Goal: Task Accomplishment & Management: Use online tool/utility

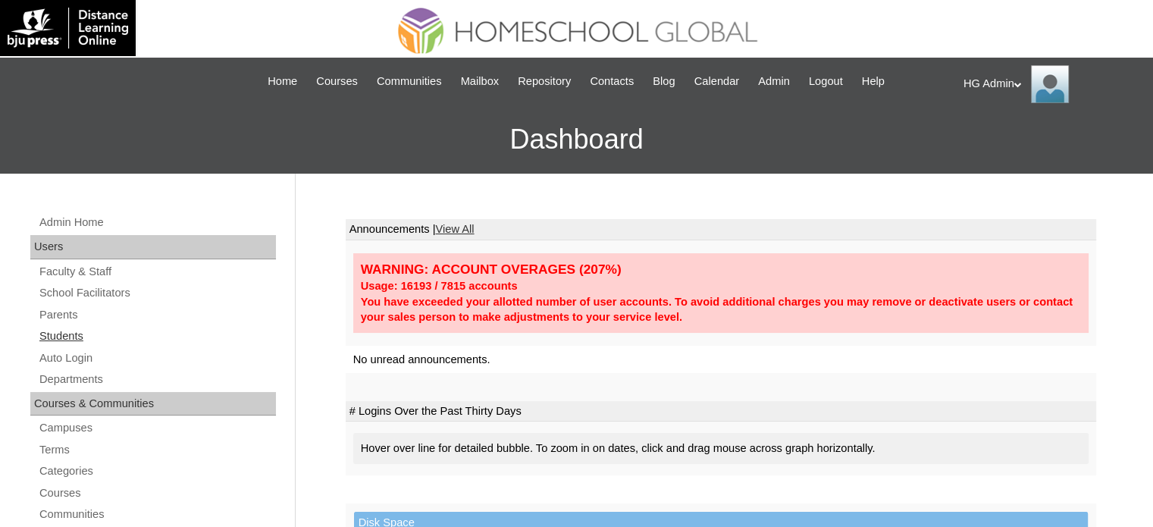
click at [64, 338] on link "Students" at bounding box center [157, 336] width 238 height 19
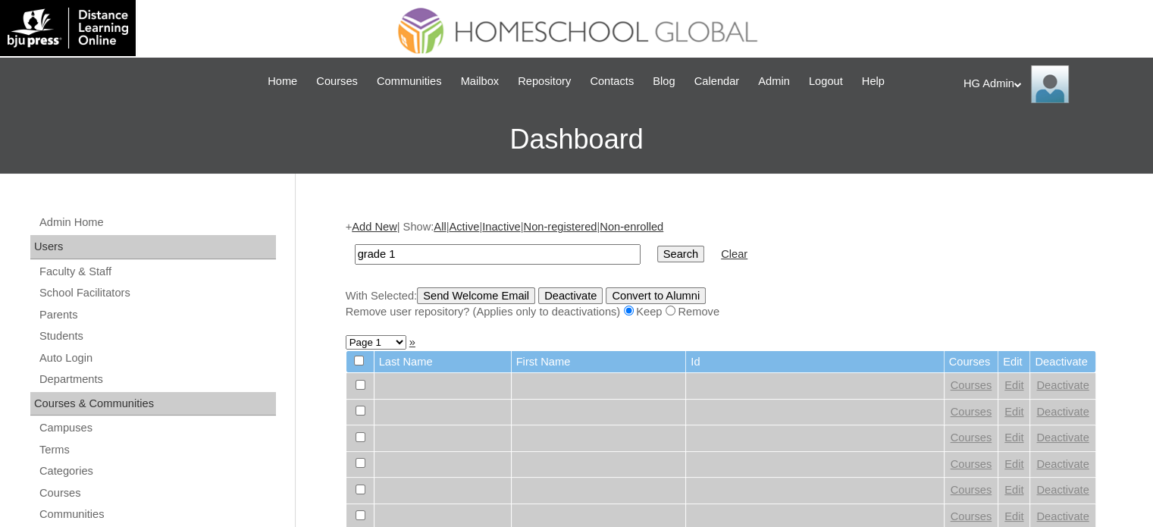
type input "grade 1"
click at [657, 252] on input "Search" at bounding box center [680, 254] width 47 height 17
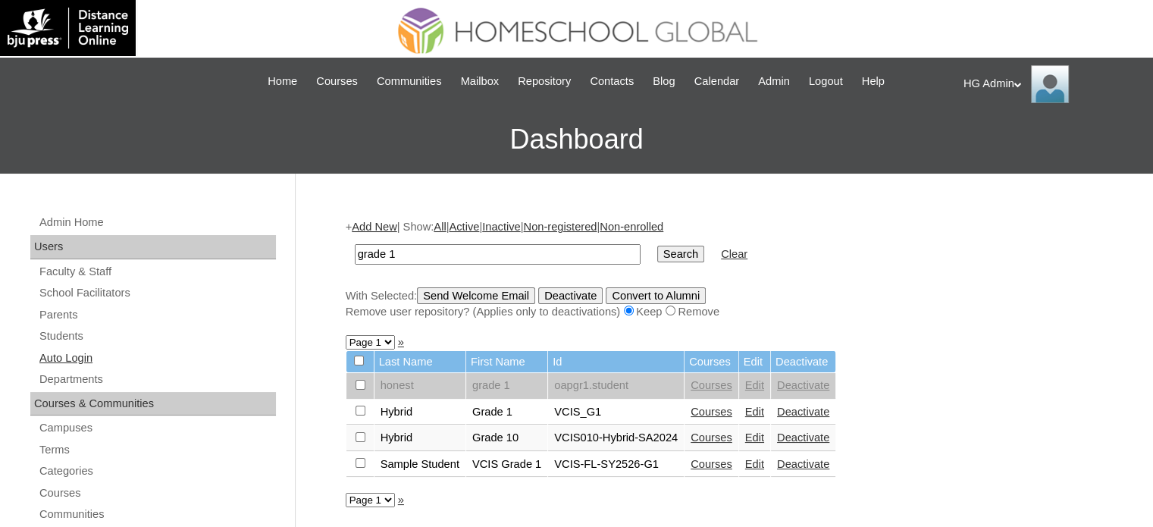
click at [73, 351] on link "Auto Login" at bounding box center [157, 358] width 238 height 19
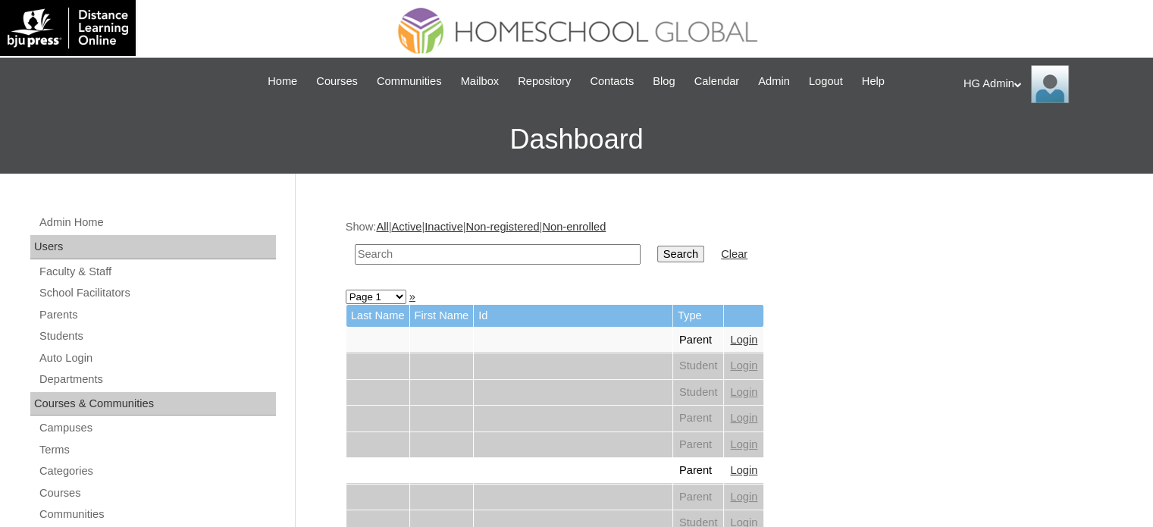
click at [385, 248] on input "text" at bounding box center [498, 254] width 286 height 20
type input "grade 1"
click at [657, 256] on input "Search" at bounding box center [680, 254] width 47 height 17
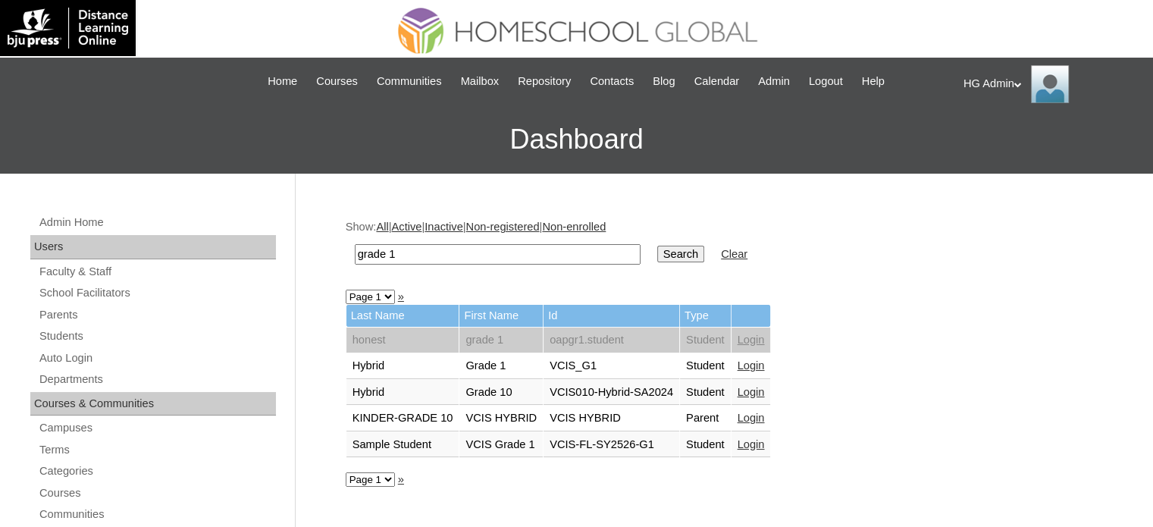
click at [752, 366] on link "Login" at bounding box center [751, 365] width 27 height 12
